Goal: Task Accomplishment & Management: Manage account settings

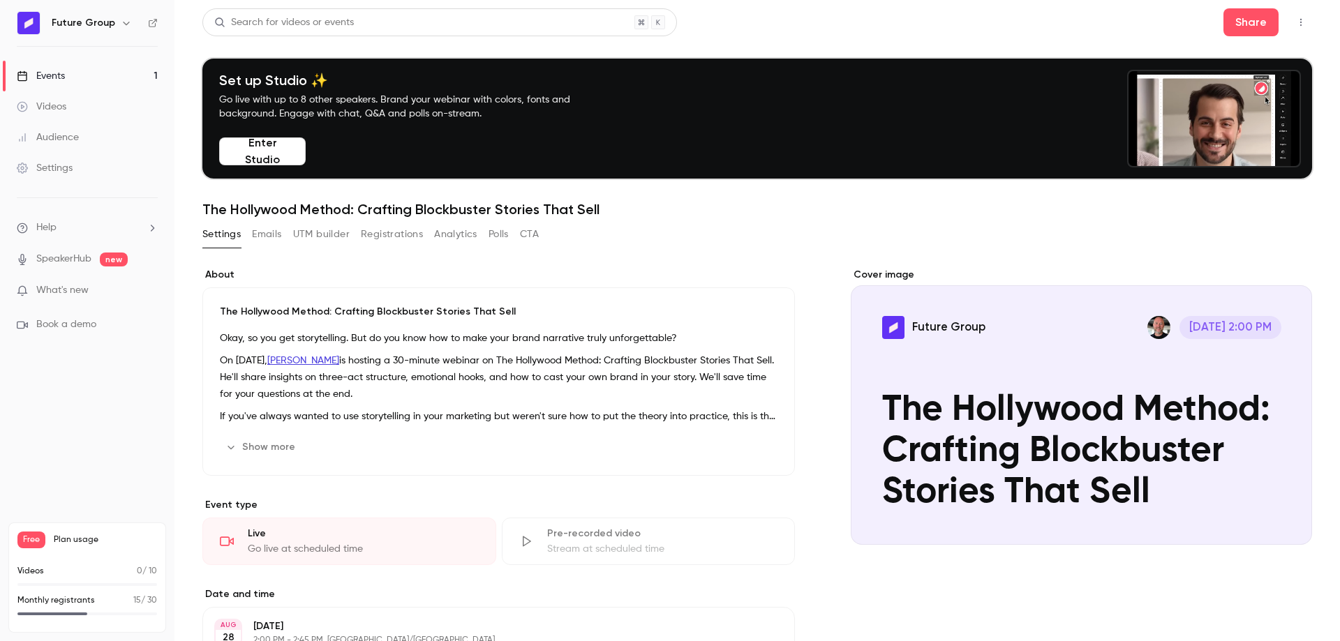
click at [95, 81] on link "Events 1" at bounding box center [87, 76] width 174 height 31
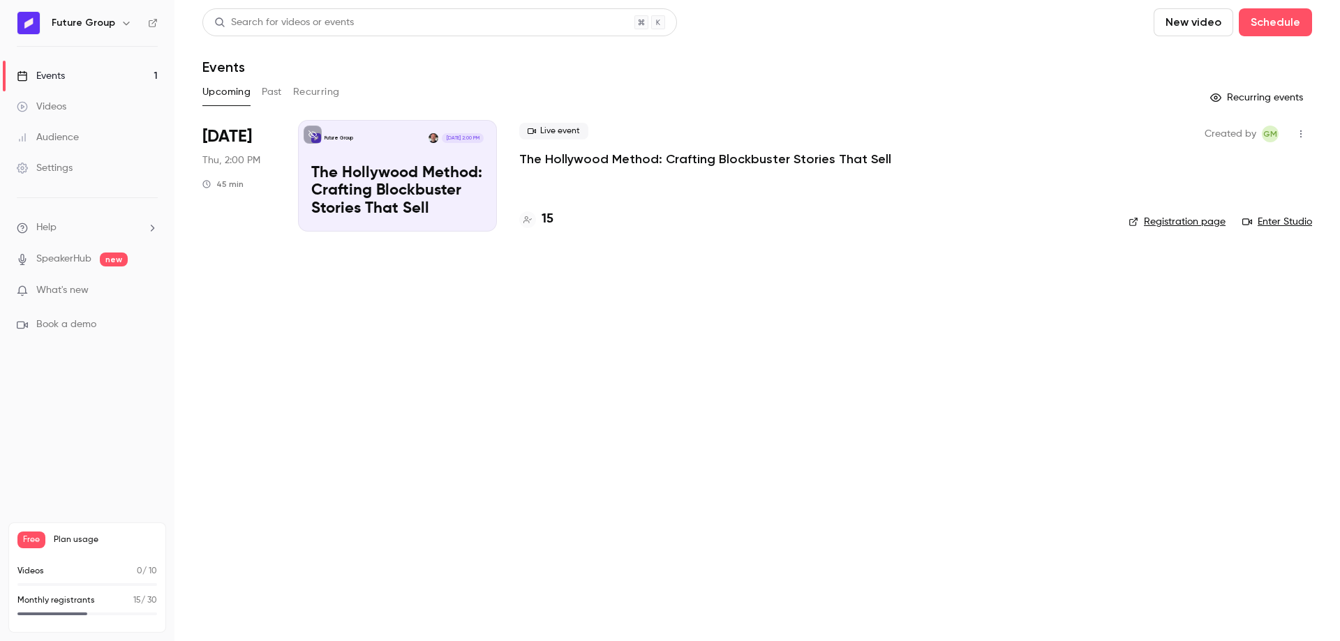
click at [695, 157] on p "The Hollywood Method: Crafting Blockbuster Stories That Sell" at bounding box center [705, 159] width 372 height 17
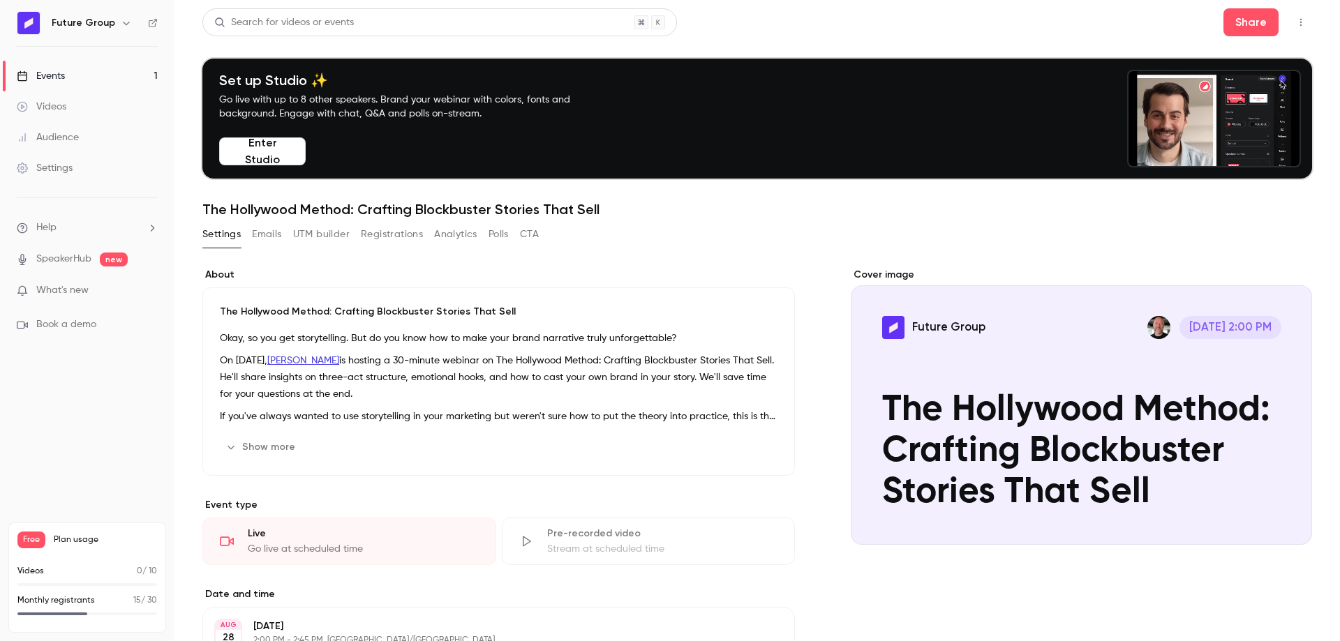
click at [407, 236] on button "Registrations" at bounding box center [392, 234] width 62 height 22
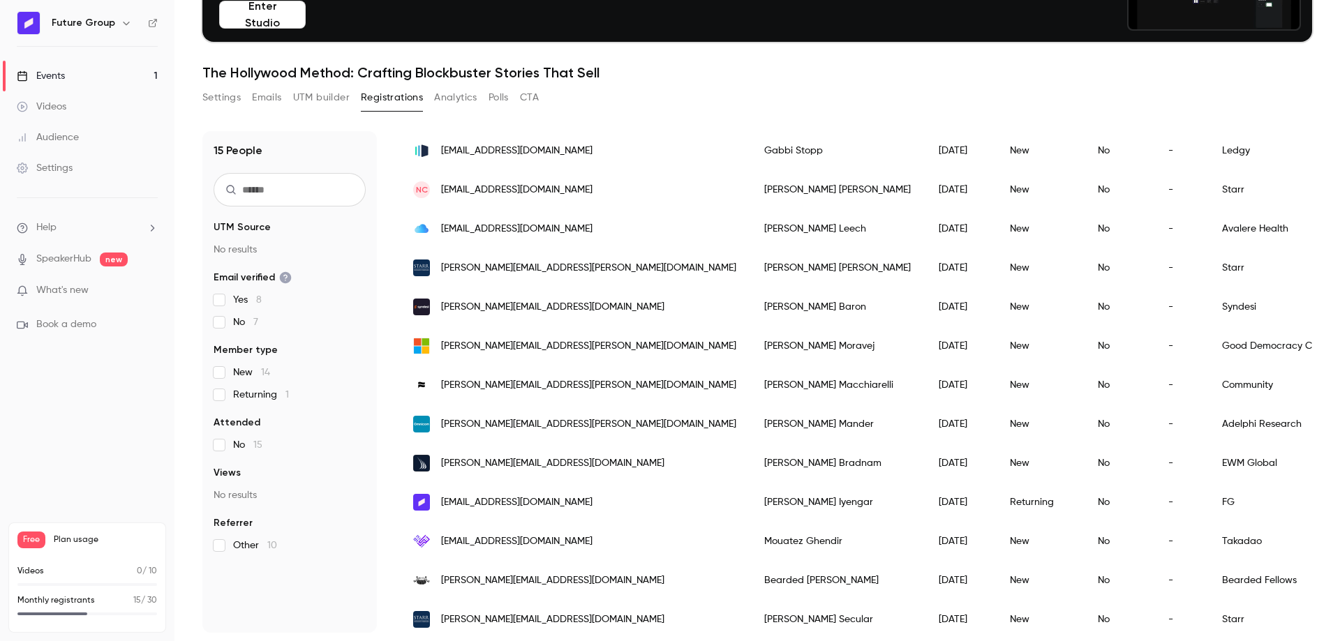
scroll to position [228, 0]
